Goal: Task Accomplishment & Management: Manage account settings

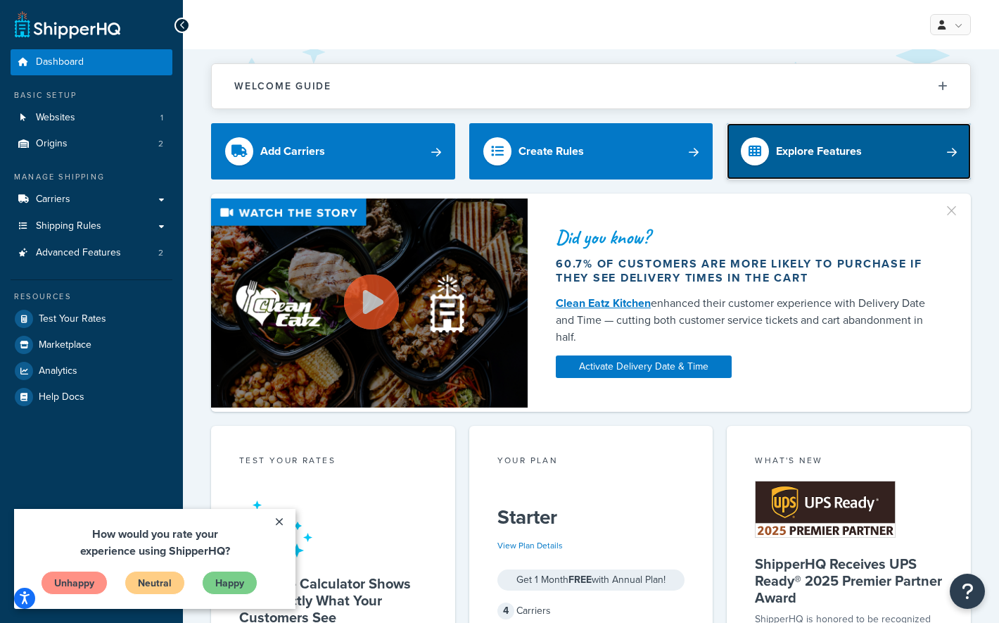
click at [798, 159] on div "Explore Features" at bounding box center [819, 151] width 86 height 20
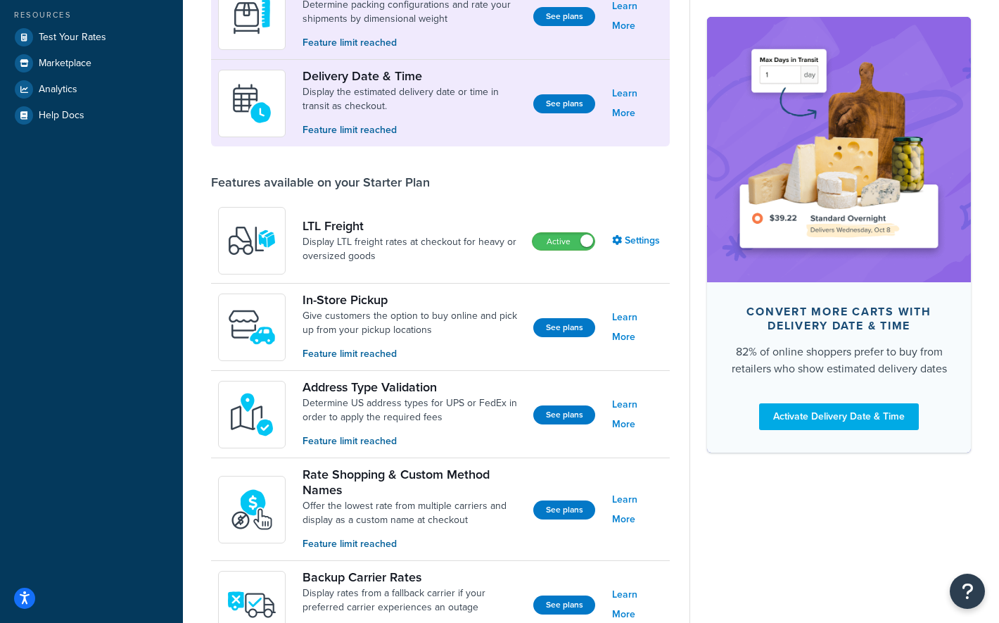
scroll to position [352, 0]
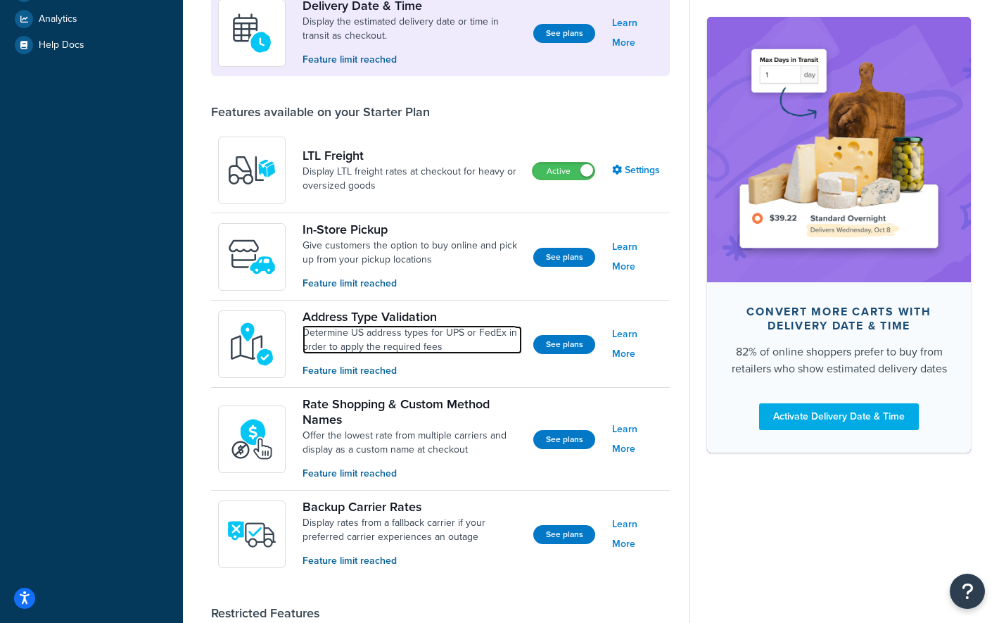
click at [355, 338] on link "Determine US address types for UPS or FedEx in order to apply the required fees" at bounding box center [413, 340] width 220 height 28
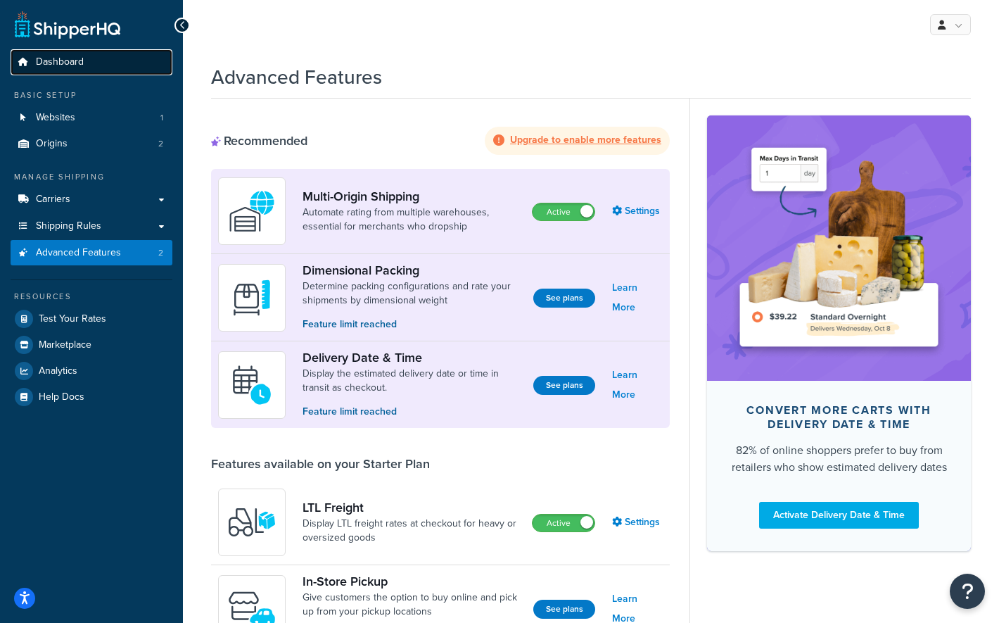
click at [61, 63] on span "Dashboard" at bounding box center [60, 62] width 48 height 12
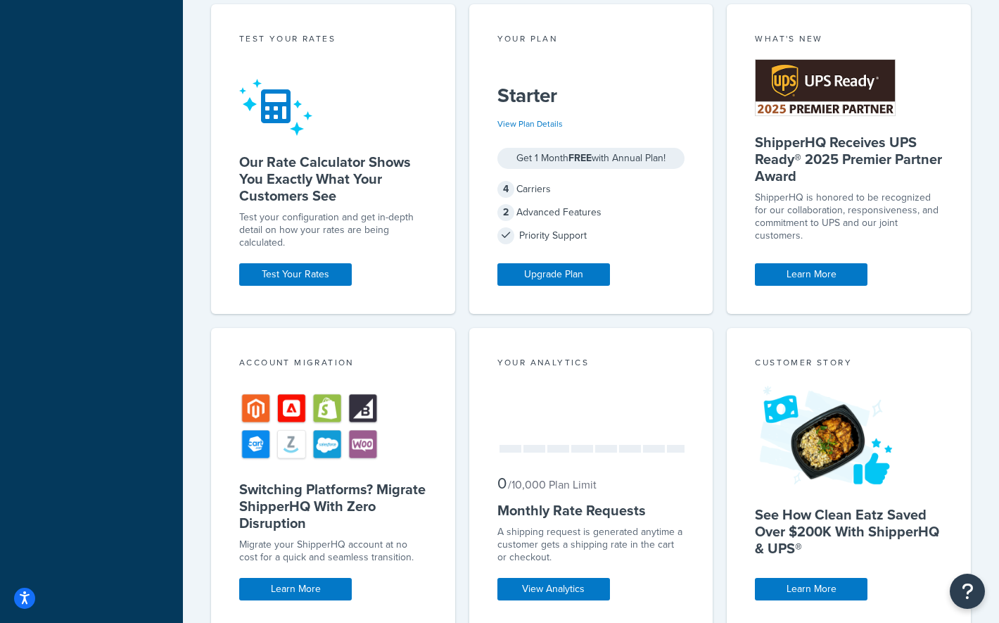
scroll to position [422, 0]
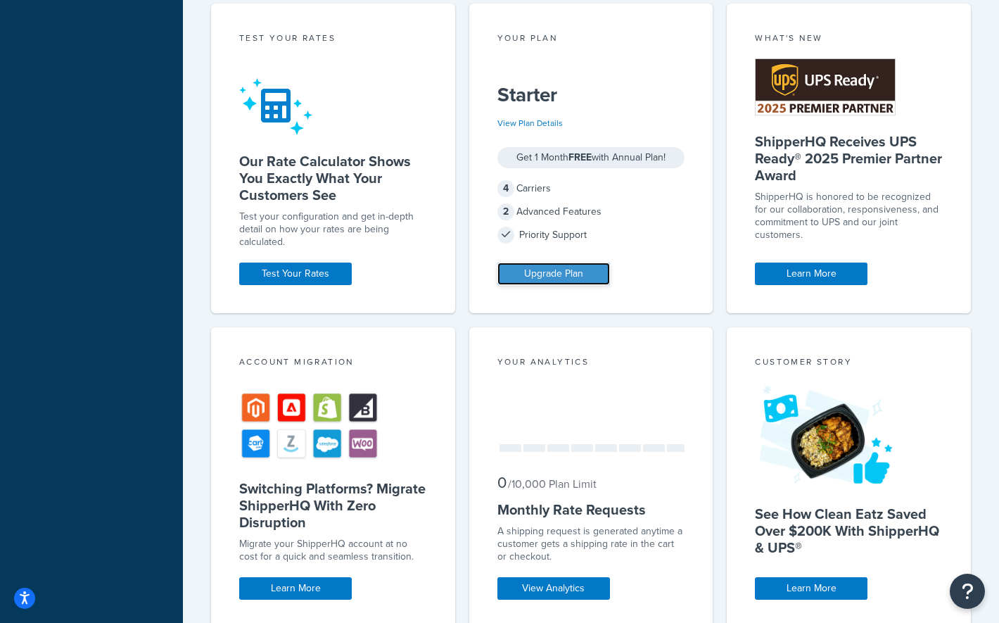
click at [558, 275] on link "Upgrade Plan" at bounding box center [554, 273] width 113 height 23
